Goal: Task Accomplishment & Management: Manage account settings

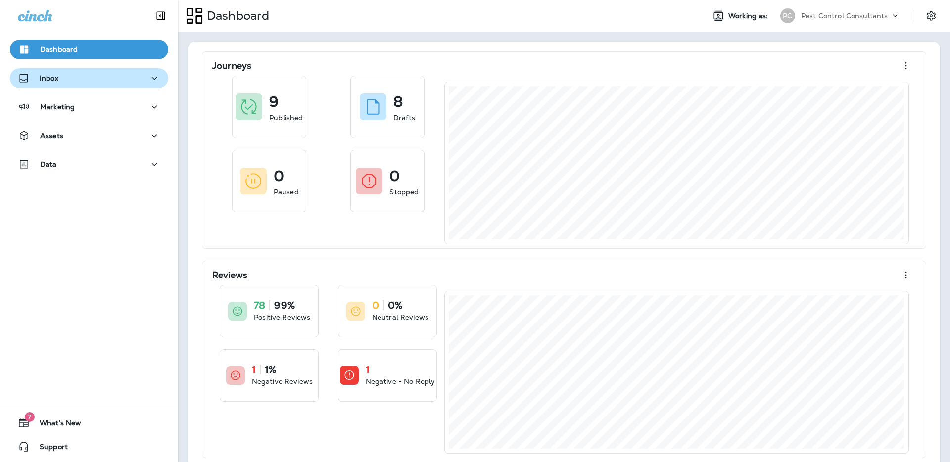
click at [108, 81] on div "Inbox" at bounding box center [89, 78] width 143 height 12
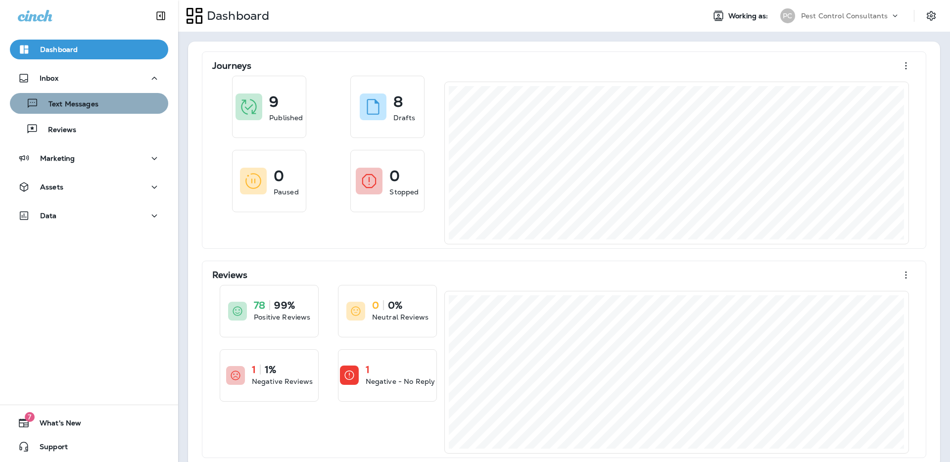
click at [105, 107] on div "Text Messages" at bounding box center [89, 103] width 150 height 15
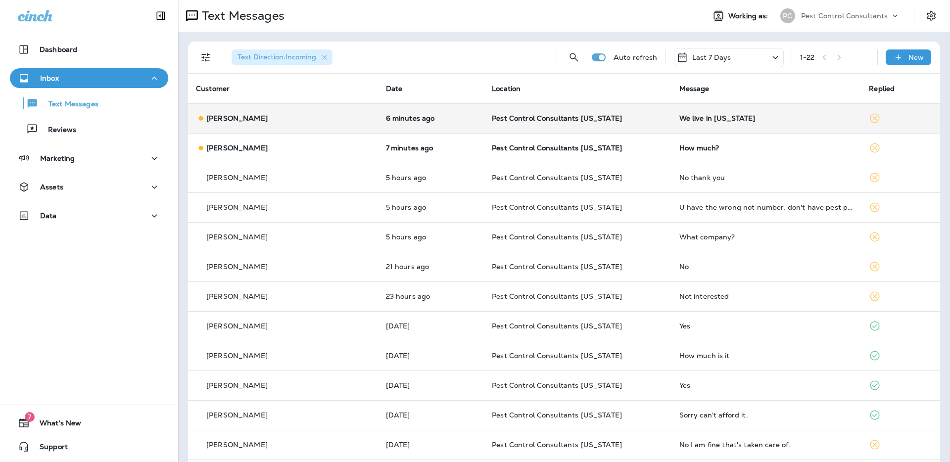
click at [679, 122] on div "We live in [US_STATE]" at bounding box center [766, 118] width 174 height 8
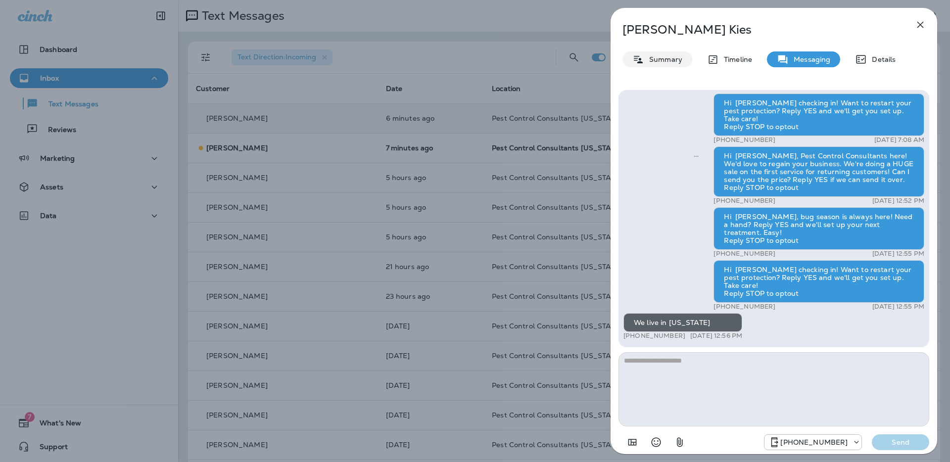
click at [651, 64] on div "Summary" at bounding box center [657, 59] width 70 height 16
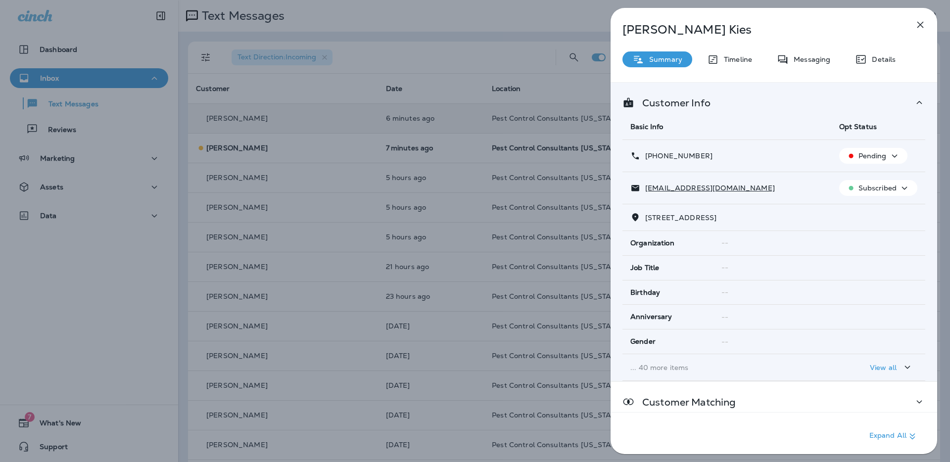
click at [445, 53] on div "[PERSON_NAME] Summary Timeline Messaging Details Customer Info Basic Info Opt S…" at bounding box center [475, 231] width 950 height 462
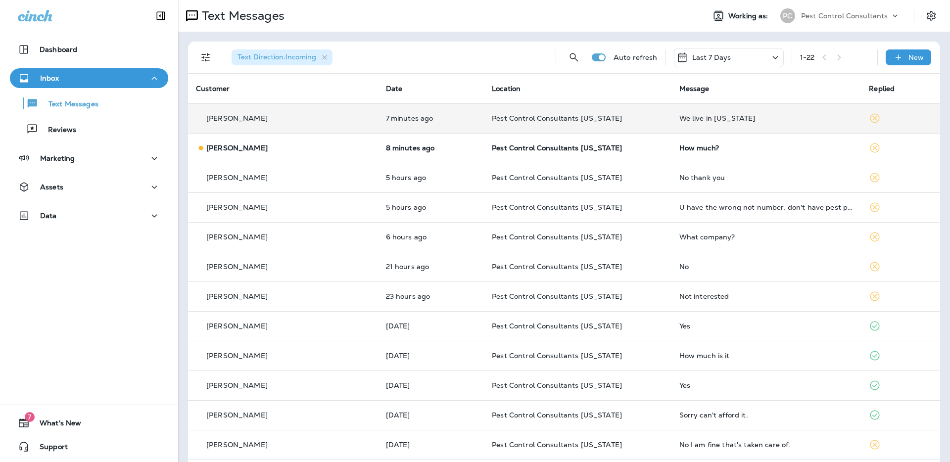
click at [303, 118] on div "[PERSON_NAME]" at bounding box center [283, 118] width 174 height 10
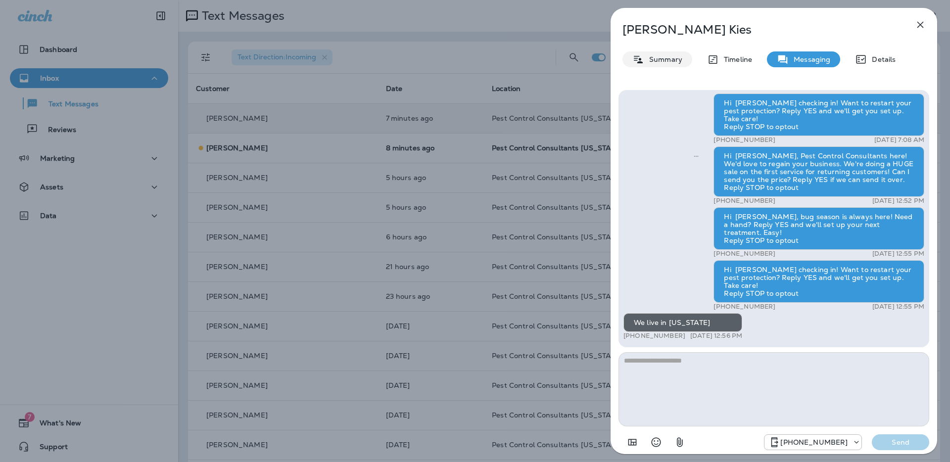
drag, startPoint x: 660, startPoint y: 63, endPoint x: 685, endPoint y: 81, distance: 31.3
click at [660, 63] on p "Summary" at bounding box center [663, 59] width 38 height 8
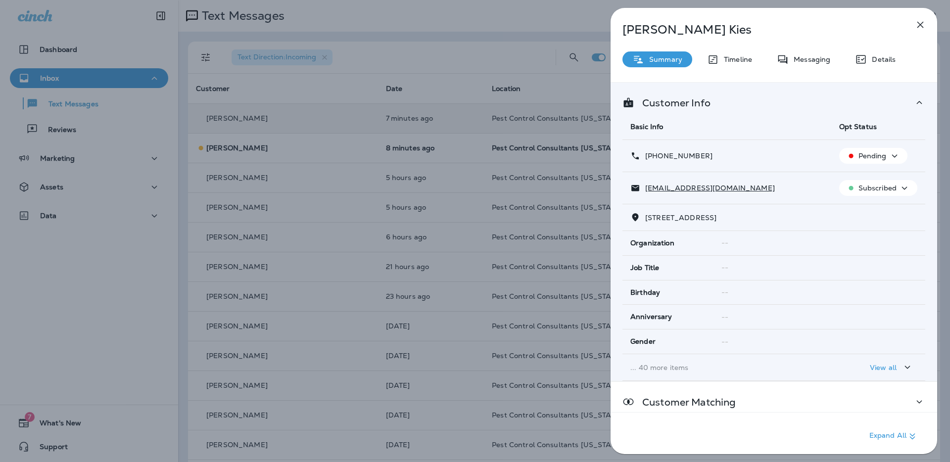
click at [890, 161] on icon "button" at bounding box center [895, 156] width 12 height 12
click at [883, 178] on p "Opt out" at bounding box center [871, 180] width 27 height 8
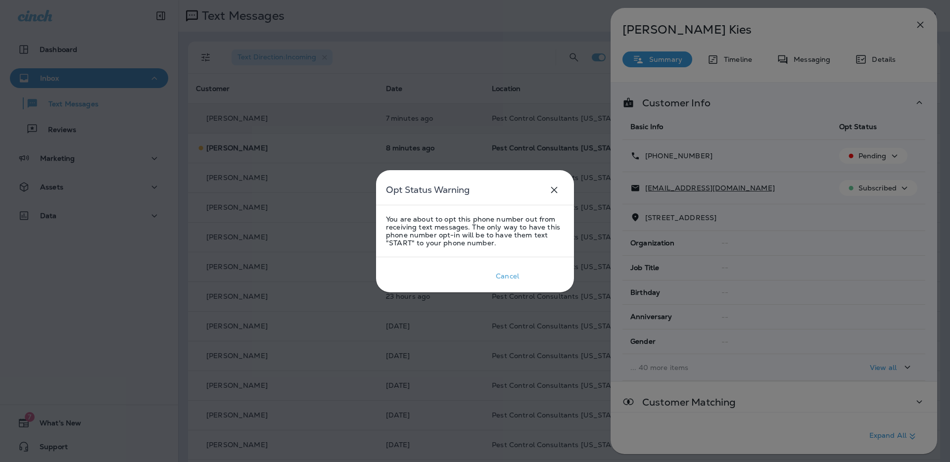
drag, startPoint x: 550, startPoint y: 277, endPoint x: 578, endPoint y: 281, distance: 29.0
click at [550, 277] on div "Confirm" at bounding box center [544, 276] width 27 height 8
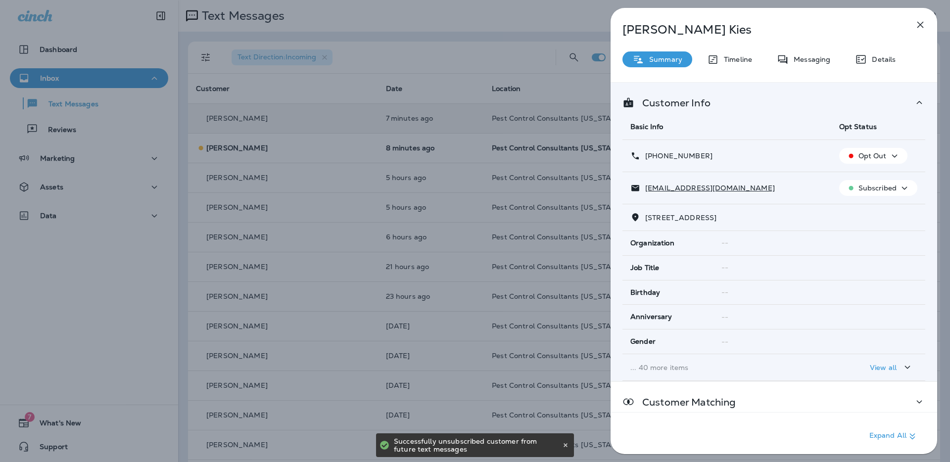
click at [900, 188] on icon "button" at bounding box center [905, 188] width 12 height 12
click at [885, 212] on p "Unsubscribe" at bounding box center [883, 212] width 43 height 8
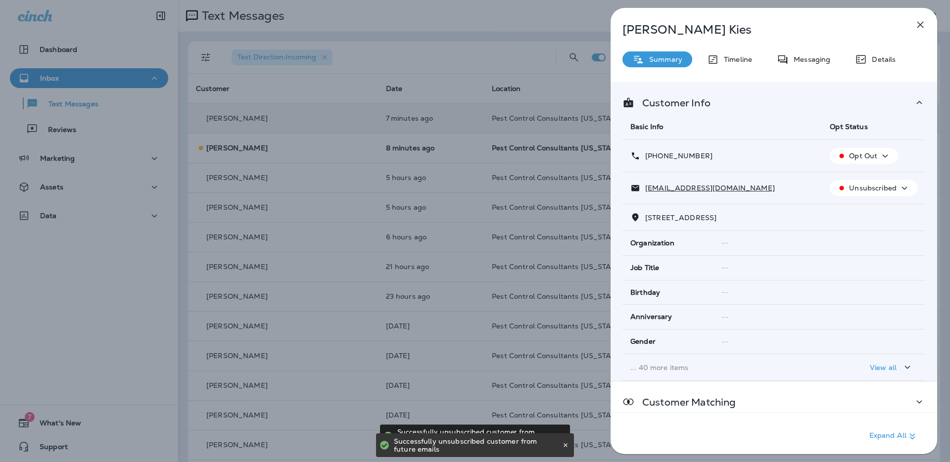
click at [457, 56] on div "[PERSON_NAME] Summary Timeline Messaging Details Customer Info Basic Info Opt S…" at bounding box center [475, 231] width 950 height 462
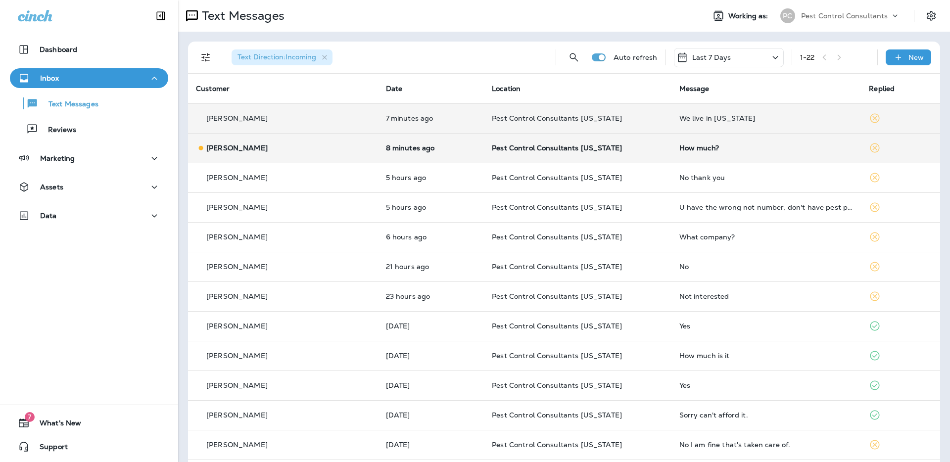
click at [285, 147] on div "[PERSON_NAME]" at bounding box center [283, 148] width 174 height 10
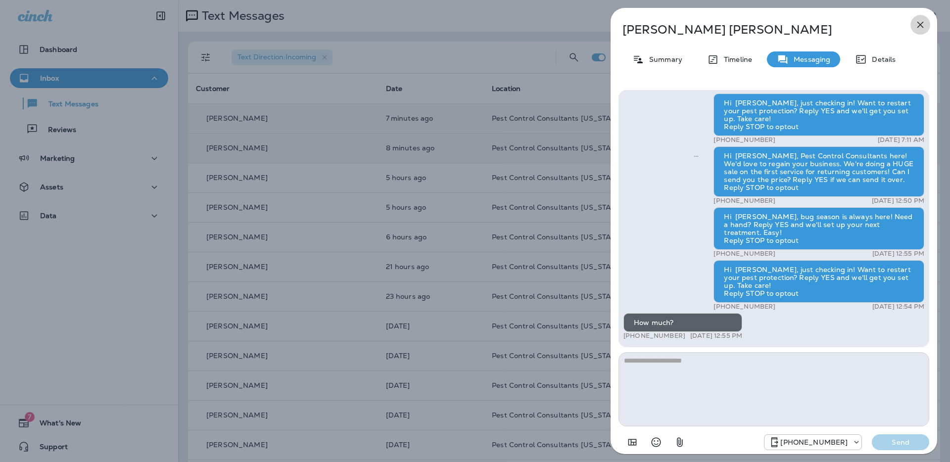
click at [922, 24] on icon "button" at bounding box center [920, 25] width 12 height 12
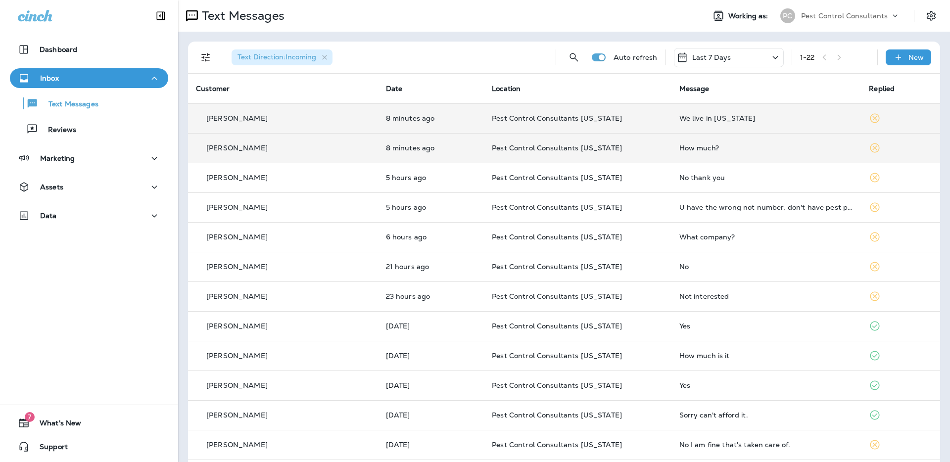
click at [306, 150] on div "[PERSON_NAME]" at bounding box center [283, 148] width 174 height 10
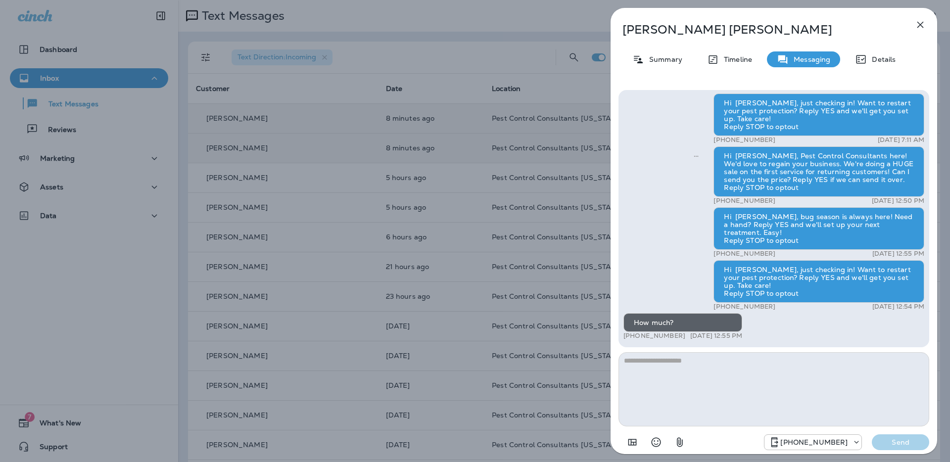
click at [411, 42] on div "[PERSON_NAME] Summary Timeline Messaging Details Hi [PERSON_NAME], Pest Control…" at bounding box center [475, 231] width 950 height 462
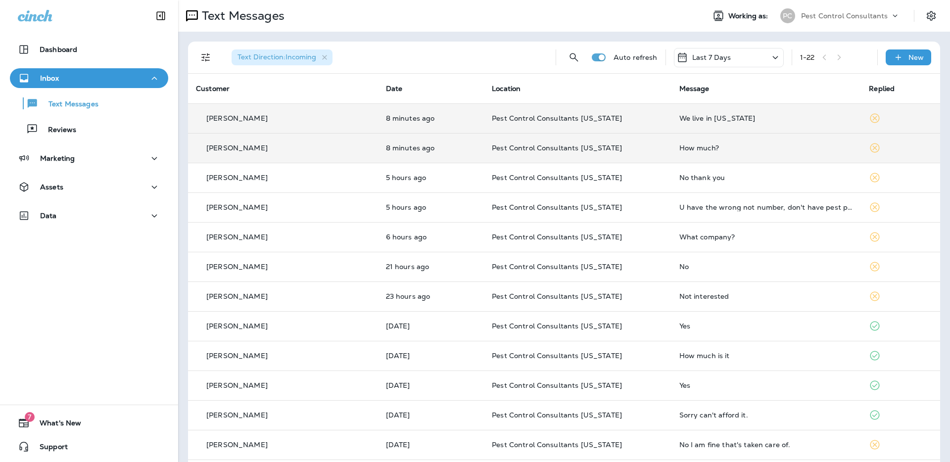
click at [302, 123] on div at bounding box center [475, 231] width 950 height 462
click at [291, 120] on div "[PERSON_NAME]" at bounding box center [283, 118] width 174 height 10
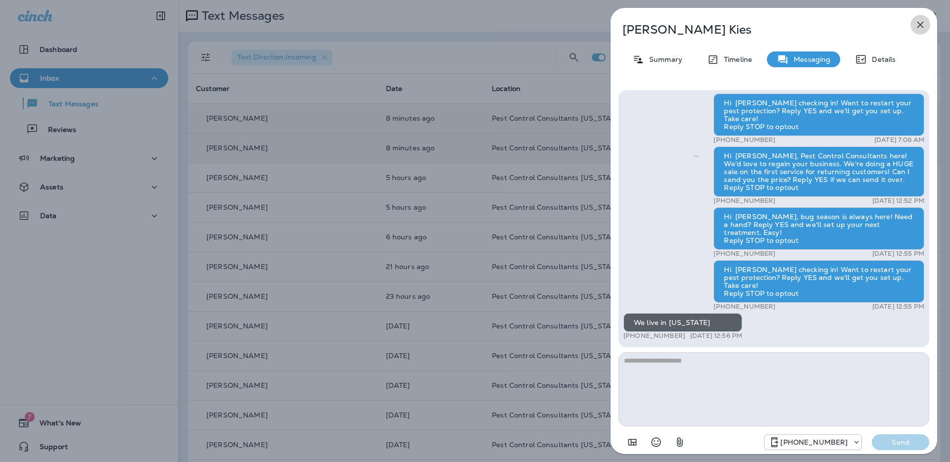
click at [917, 25] on icon "button" at bounding box center [920, 25] width 12 height 12
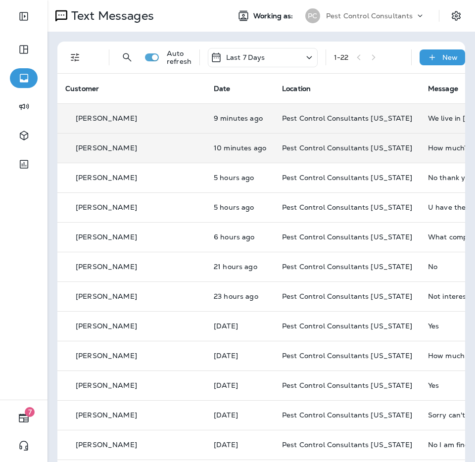
click at [128, 118] on div "[PERSON_NAME]" at bounding box center [131, 118] width 133 height 10
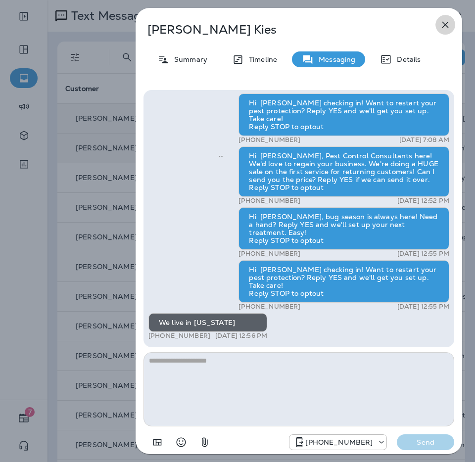
click at [440, 24] on icon "button" at bounding box center [445, 25] width 12 height 12
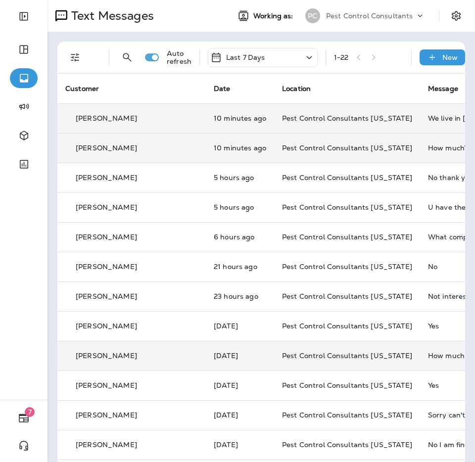
click at [144, 355] on div "[PERSON_NAME]" at bounding box center [131, 356] width 133 height 10
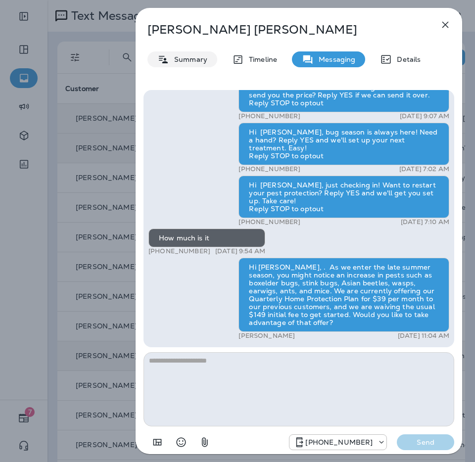
click at [199, 61] on p "Summary" at bounding box center [188, 59] width 38 height 8
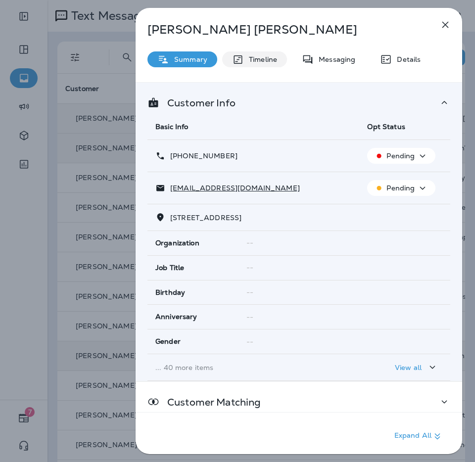
click at [240, 61] on icon at bounding box center [238, 59] width 12 height 12
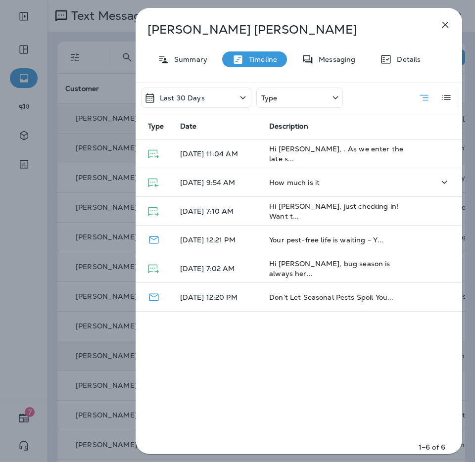
click at [297, 180] on span "How much is it" at bounding box center [294, 182] width 50 height 9
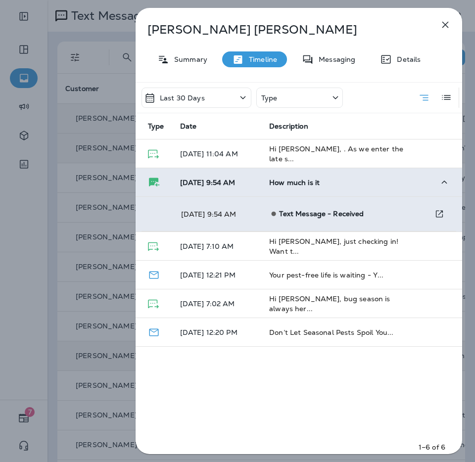
click at [297, 180] on span "How much is it" at bounding box center [294, 182] width 50 height 9
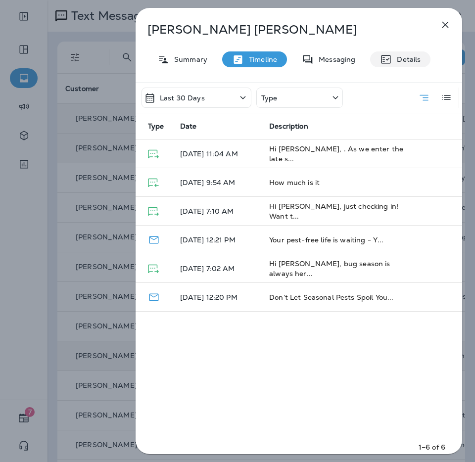
click at [394, 58] on p "Details" at bounding box center [406, 59] width 29 height 8
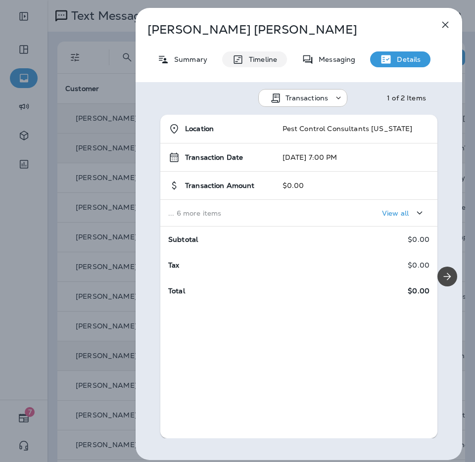
click at [271, 61] on p "Timeline" at bounding box center [260, 59] width 33 height 8
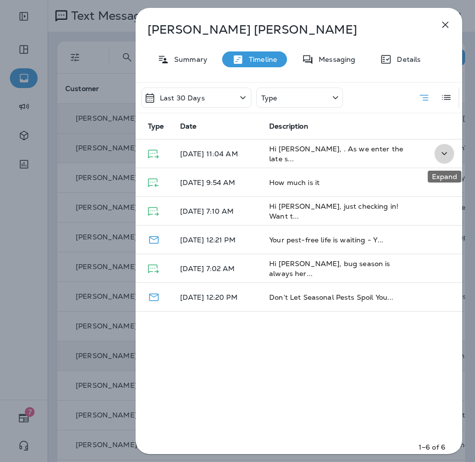
click at [441, 150] on icon "Expand" at bounding box center [444, 153] width 12 height 12
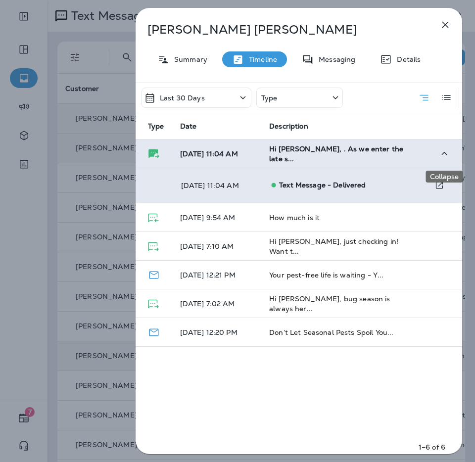
click at [442, 151] on icon "Collapse" at bounding box center [444, 153] width 12 height 12
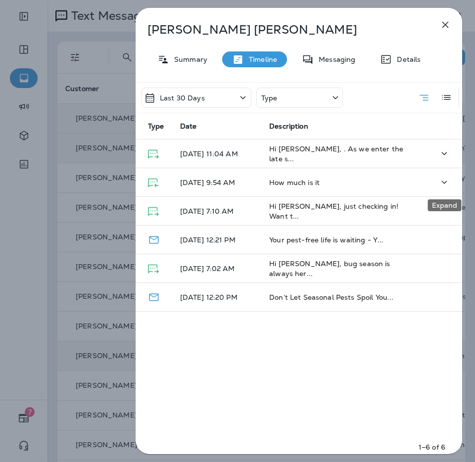
click at [439, 184] on icon "Expand" at bounding box center [444, 182] width 12 height 12
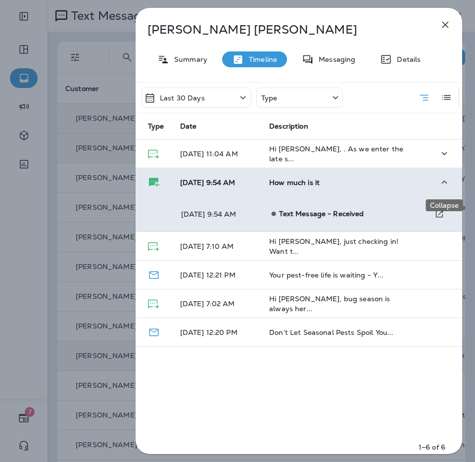
click at [439, 184] on icon "Collapse" at bounding box center [444, 182] width 12 height 12
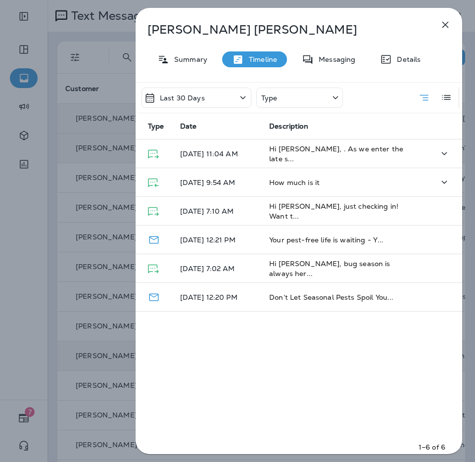
click at [447, 27] on icon "button" at bounding box center [445, 25] width 12 height 12
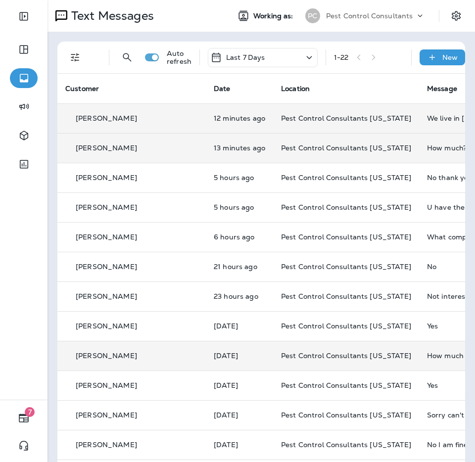
click at [132, 358] on div "[PERSON_NAME]" at bounding box center [131, 356] width 133 height 10
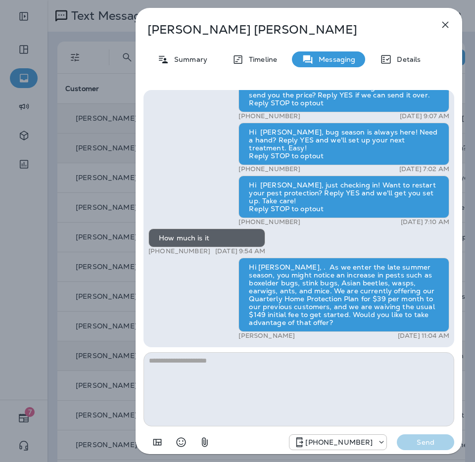
click at [448, 24] on icon "button" at bounding box center [445, 25] width 12 height 12
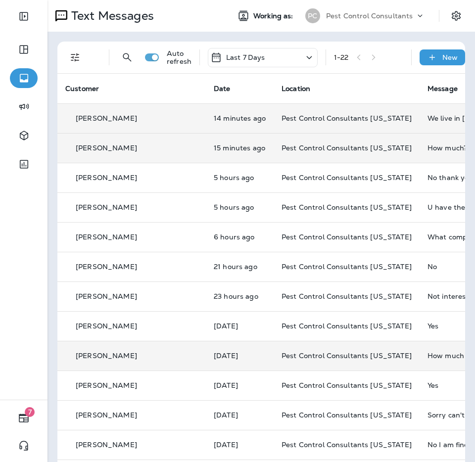
click at [138, 151] on div "[PERSON_NAME]" at bounding box center [131, 148] width 133 height 10
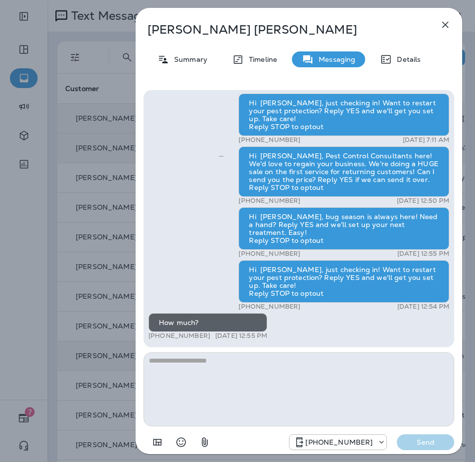
click at [448, 26] on icon "button" at bounding box center [445, 25] width 12 height 12
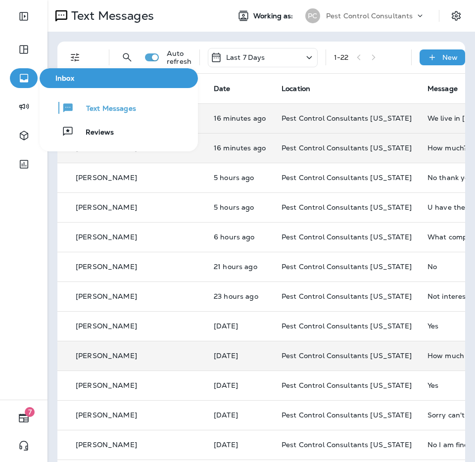
click at [23, 81] on icon "button" at bounding box center [24, 78] width 8 height 8
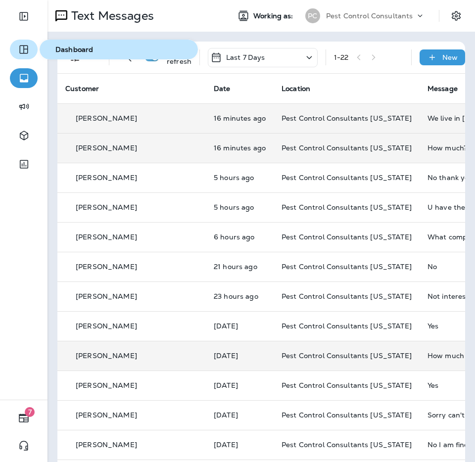
click at [27, 48] on icon "button" at bounding box center [24, 50] width 12 height 12
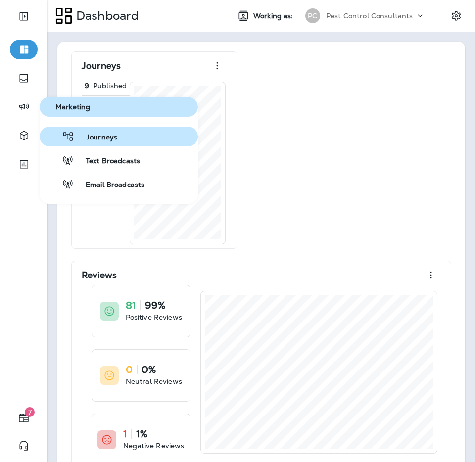
click at [132, 133] on button "Journeys" at bounding box center [119, 137] width 158 height 20
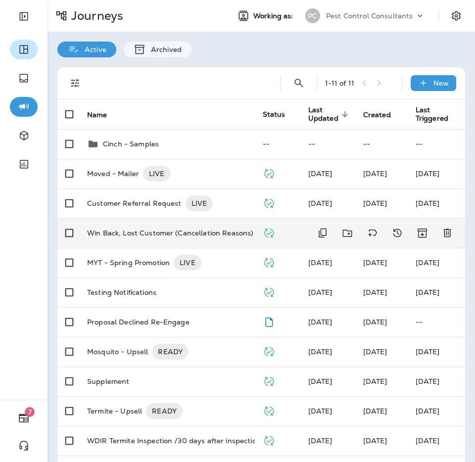
click at [156, 237] on p "Win Back, Lost Customer (Cancellation Reasons)" at bounding box center [170, 233] width 166 height 16
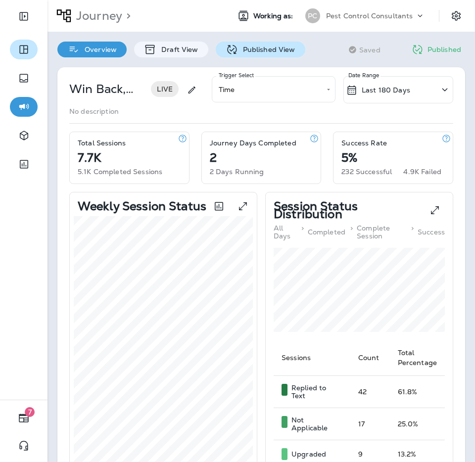
click at [259, 50] on p "Published View" at bounding box center [266, 50] width 57 height 8
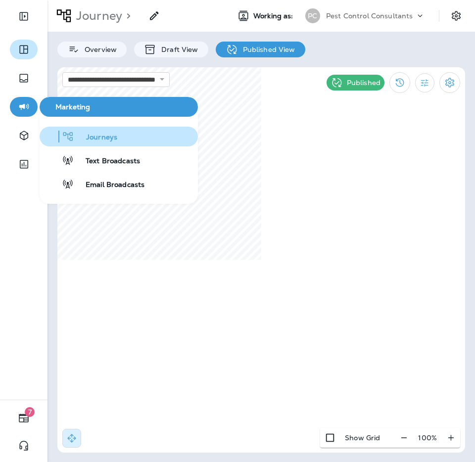
click at [103, 138] on span "Journeys" at bounding box center [95, 137] width 43 height 9
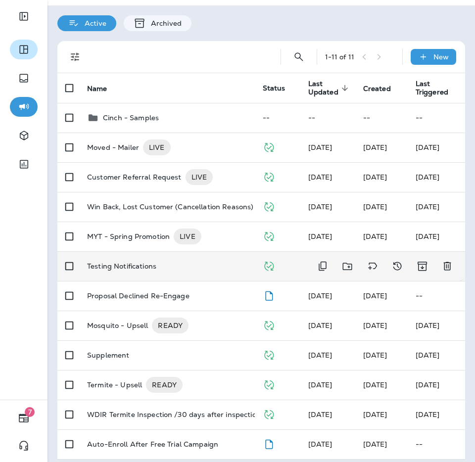
scroll to position [33, 0]
